Goal: Task Accomplishment & Management: Manage account settings

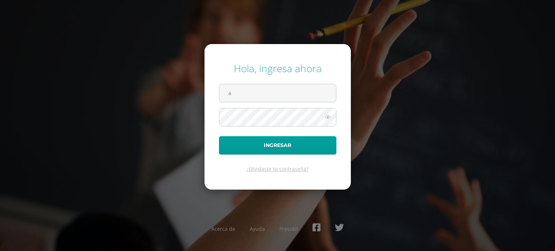
type input "[EMAIL_ADDRESS][DOMAIN_NAME]"
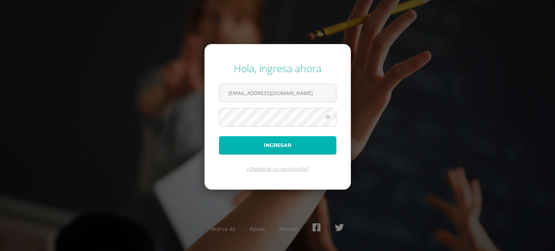
click at [276, 149] on button "Ingresar" at bounding box center [277, 145] width 117 height 18
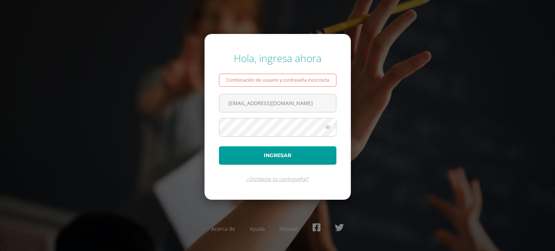
click at [219, 146] on button "Ingresar" at bounding box center [277, 155] width 117 height 18
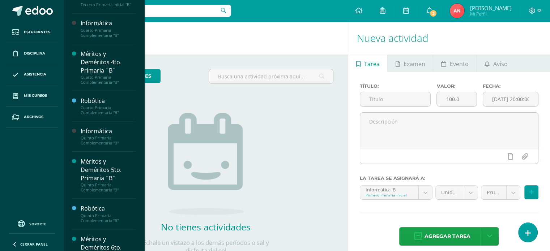
scroll to position [353, 0]
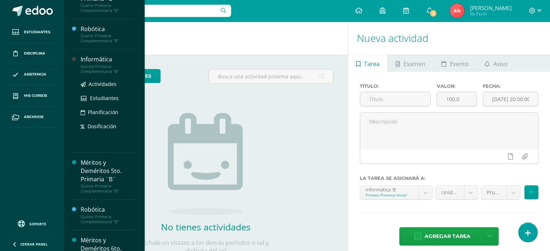
click at [97, 64] on div "Informática" at bounding box center [108, 59] width 55 height 8
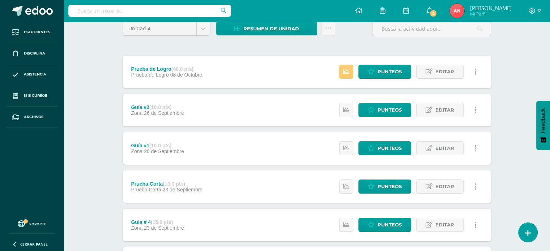
scroll to position [66, 0]
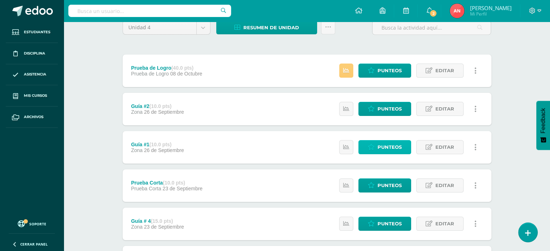
click at [375, 147] on icon at bounding box center [371, 147] width 7 height 6
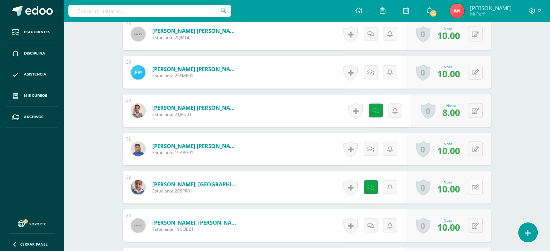
scroll to position [1268, 0]
click at [475, 188] on button at bounding box center [475, 186] width 15 height 15
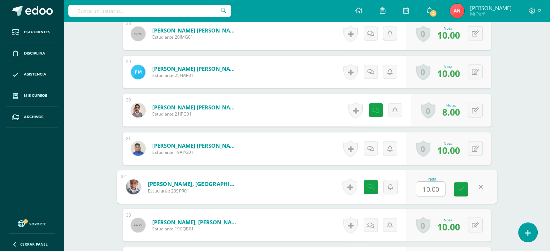
type input "1"
click at [459, 191] on icon at bounding box center [461, 189] width 7 height 6
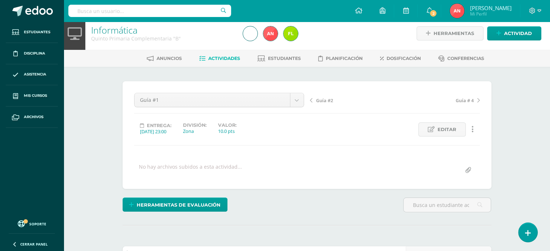
scroll to position [0, 0]
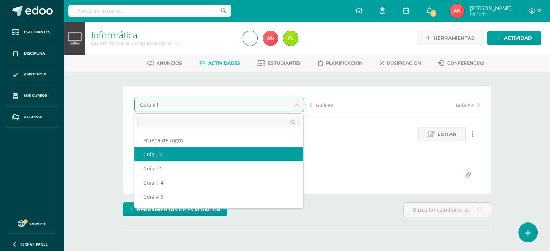
select select "/dashboard/teacher/grade-activity/180496/"
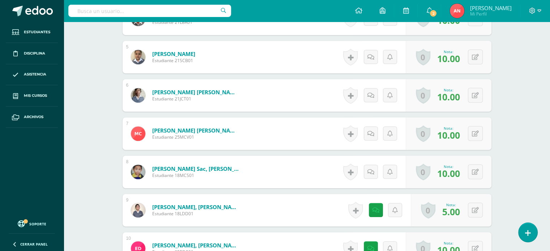
scroll to position [364, 0]
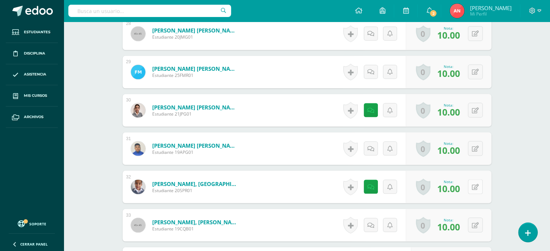
scroll to position [1269, 0]
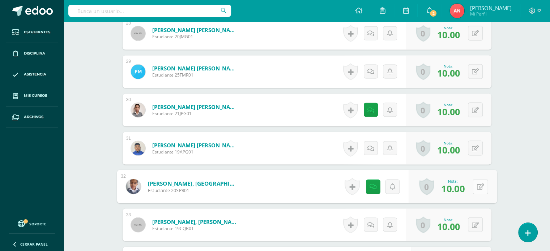
click at [478, 187] on button at bounding box center [479, 186] width 15 height 15
type input "7"
click at [463, 189] on icon at bounding box center [461, 189] width 7 height 6
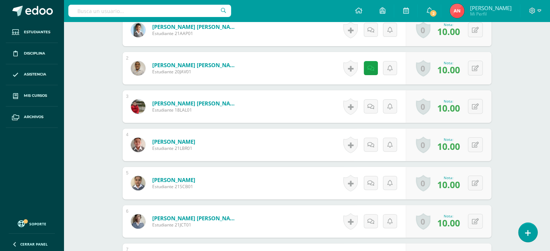
scroll to position [0, 0]
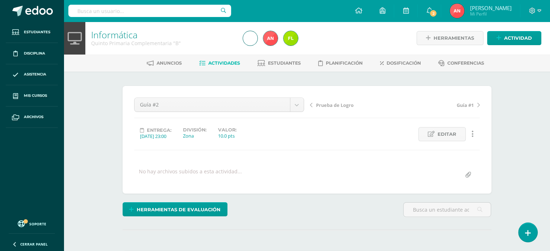
click at [117, 39] on link "Informática" at bounding box center [114, 35] width 46 height 12
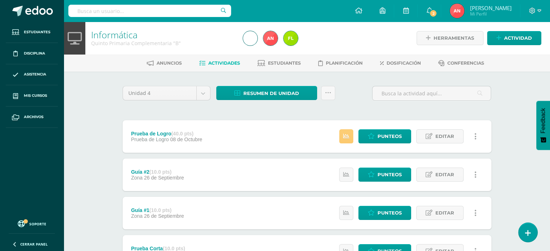
click at [265, 85] on div "Unidad 4 Unidad 1 Unidad 2 Unidad 3 Unidad 4 Resumen de unidad Descargar como H…" at bounding box center [307, 232] width 398 height 321
click at [265, 91] on span "Resumen de unidad" at bounding box center [271, 93] width 56 height 13
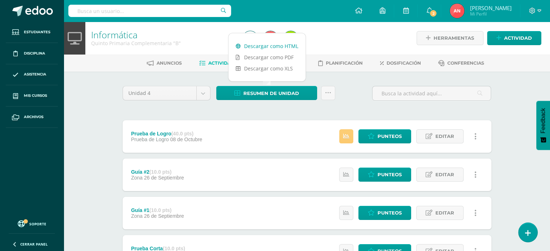
click at [270, 45] on link "Descargar como HTML" at bounding box center [266, 45] width 77 height 11
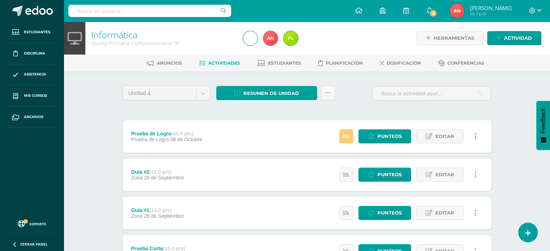
click at [190, 33] on h1 "Informática" at bounding box center [162, 35] width 143 height 10
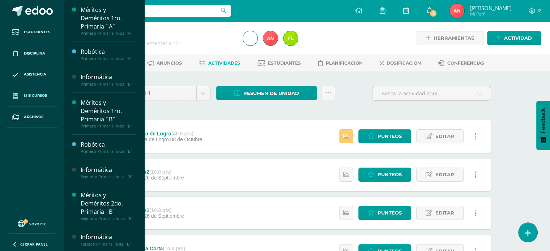
click at [26, 93] on span "Mis cursos" at bounding box center [35, 96] width 23 height 6
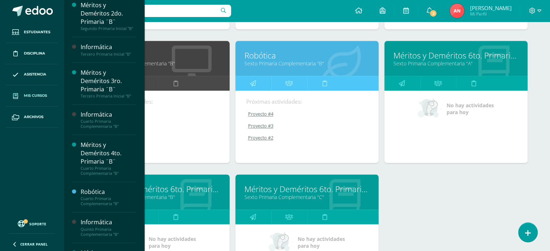
scroll to position [762, 0]
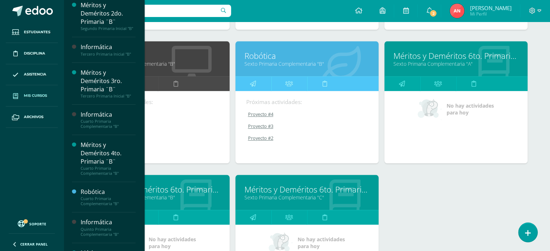
click at [171, 55] on link "Informática" at bounding box center [157, 55] width 125 height 11
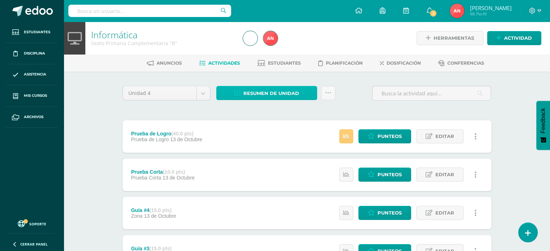
click at [272, 89] on span "Resumen de unidad" at bounding box center [271, 93] width 56 height 13
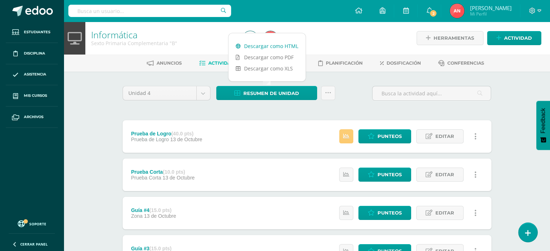
click at [270, 47] on link "Descargar como HTML" at bounding box center [266, 45] width 77 height 11
click at [513, 65] on ul "Anuncios Actividades Estudiantes Planificación Dosificación Conferencias" at bounding box center [315, 63] width 486 height 12
click at [536, 13] on span at bounding box center [535, 11] width 12 height 8
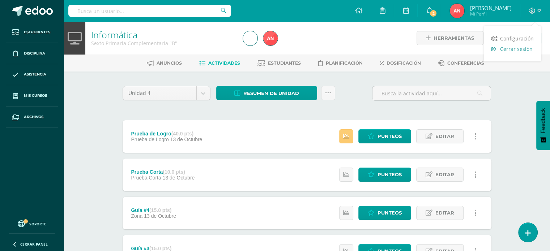
click at [522, 49] on span "Cerrar sesión" at bounding box center [516, 49] width 33 height 7
